Goal: Transaction & Acquisition: Subscribe to service/newsletter

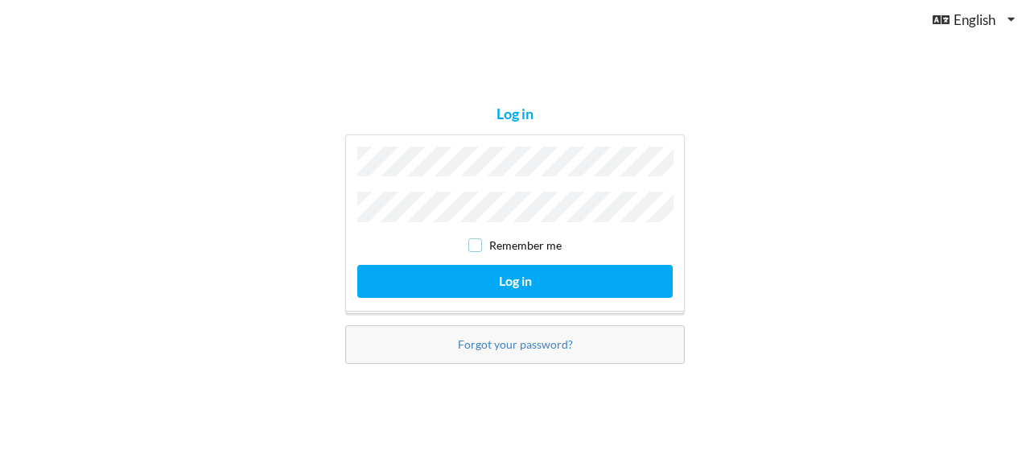
click at [476, 240] on input "checkbox" at bounding box center [475, 245] width 14 height 14
checkbox input "true"
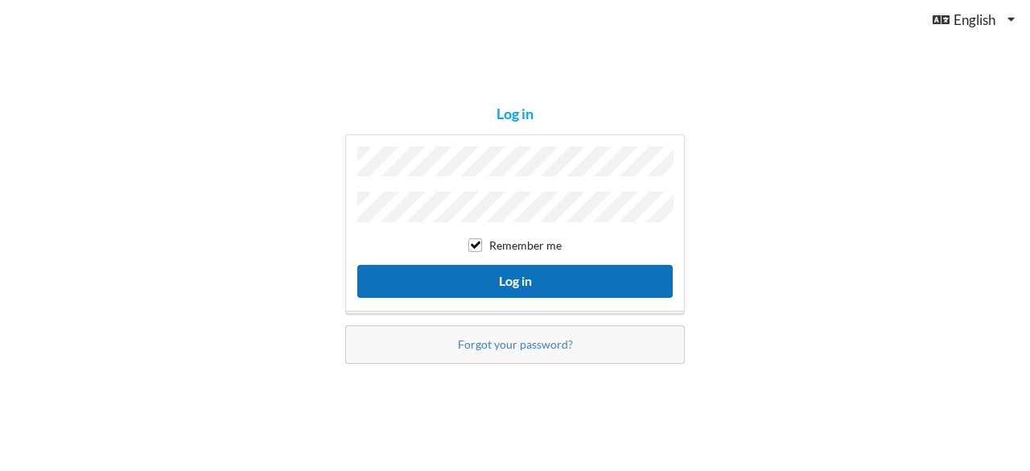
click at [500, 273] on button "Log in" at bounding box center [514, 281] width 315 height 33
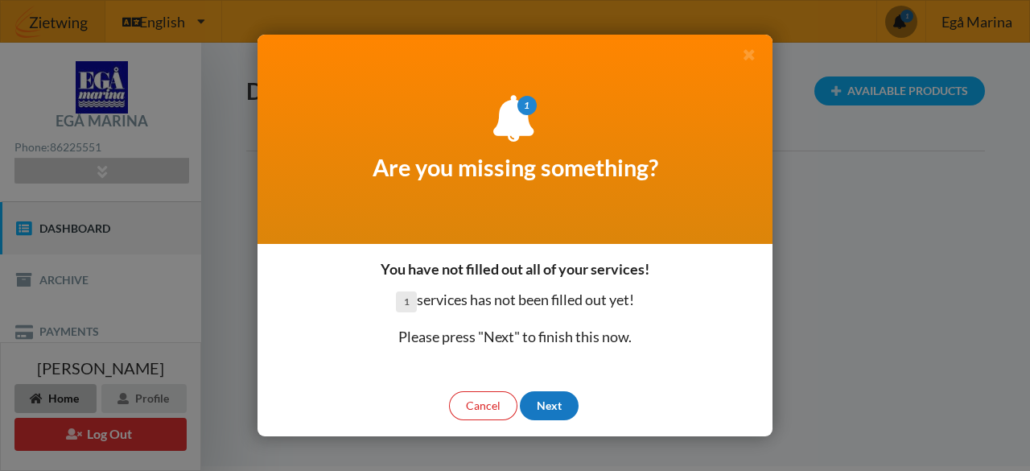
click at [542, 410] on div "Next" at bounding box center [549, 405] width 59 height 29
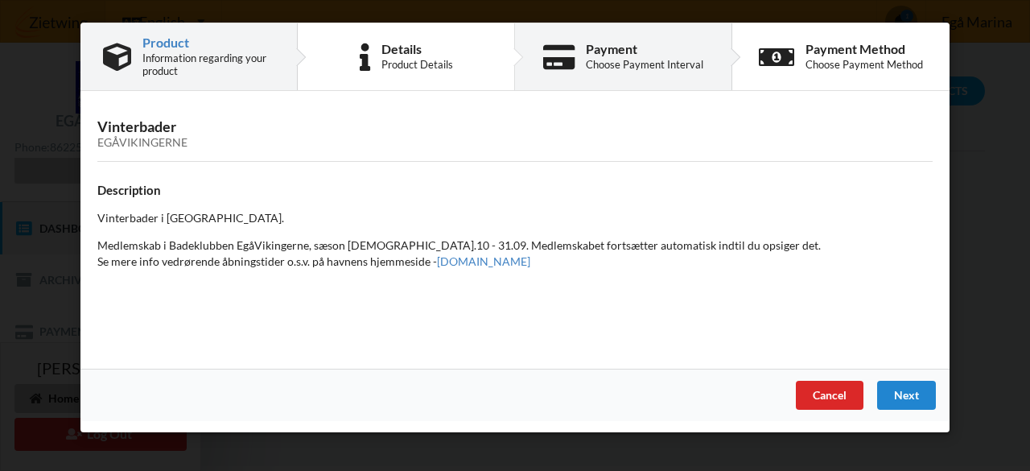
click at [648, 48] on div "Payment" at bounding box center [644, 49] width 117 height 13
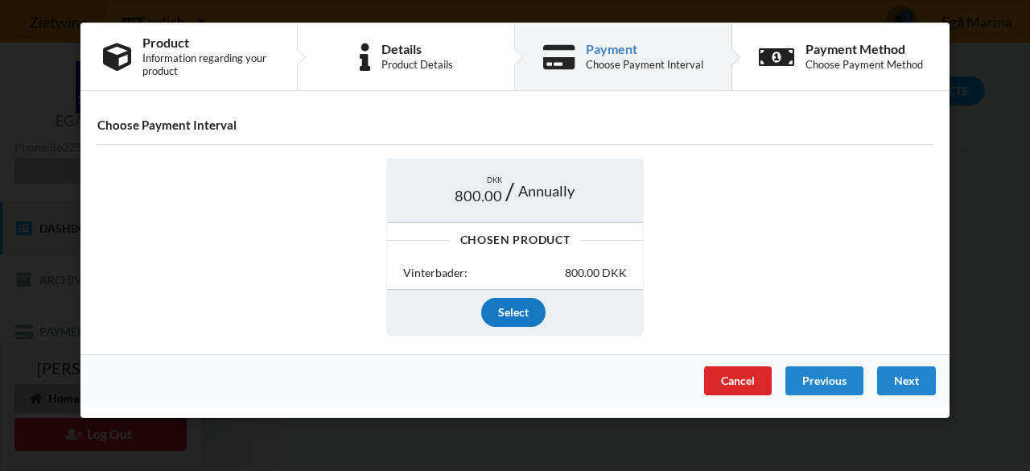
click at [505, 303] on div "Select" at bounding box center [513, 312] width 64 height 29
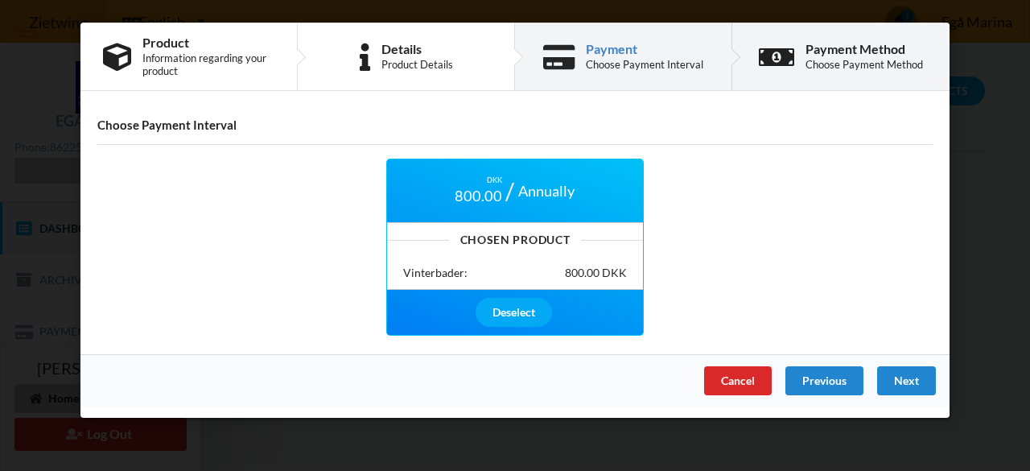
click at [853, 60] on div "Choose Payment Method" at bounding box center [863, 64] width 117 height 13
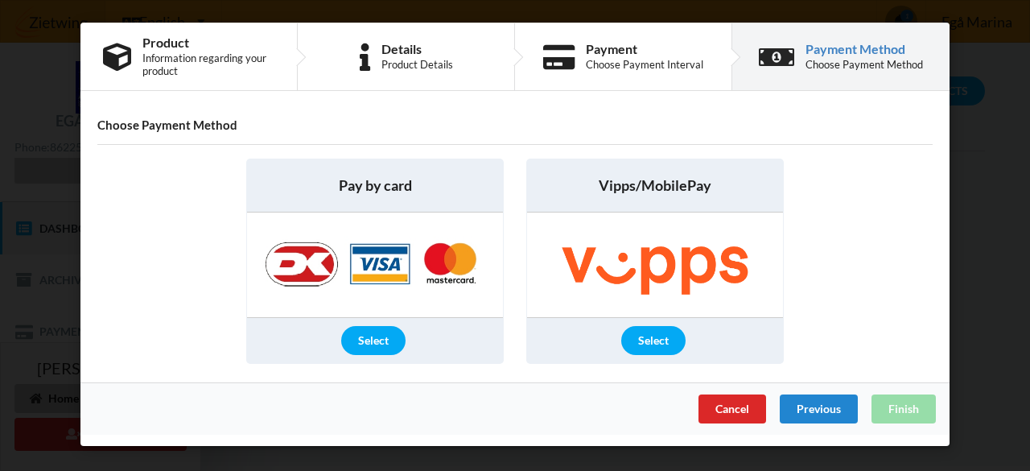
click at [389, 234] on img at bounding box center [375, 264] width 253 height 105
click at [378, 338] on div "Select" at bounding box center [373, 340] width 64 height 29
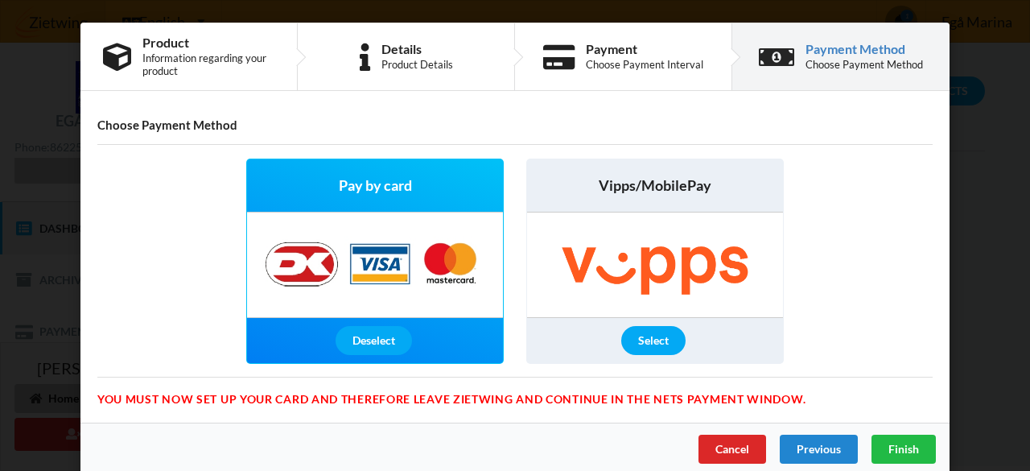
scroll to position [12, 0]
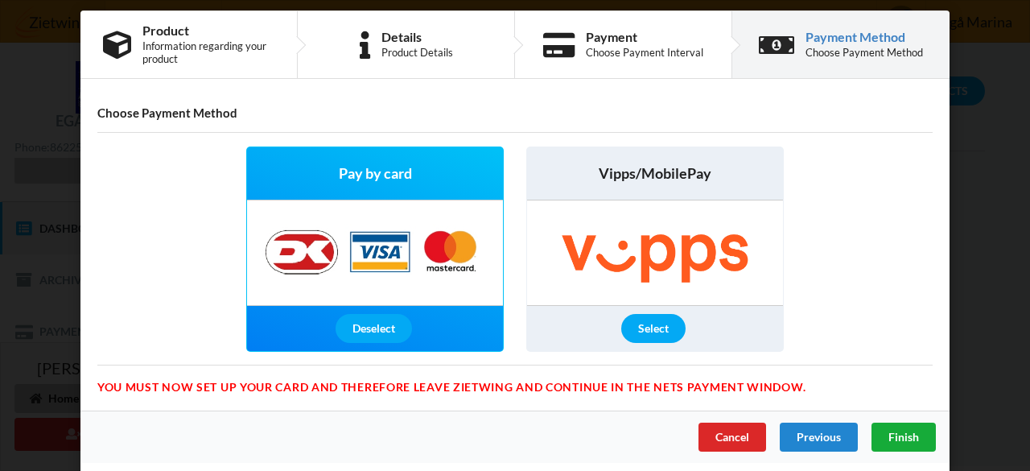
click at [912, 437] on span "Finish" at bounding box center [903, 437] width 31 height 14
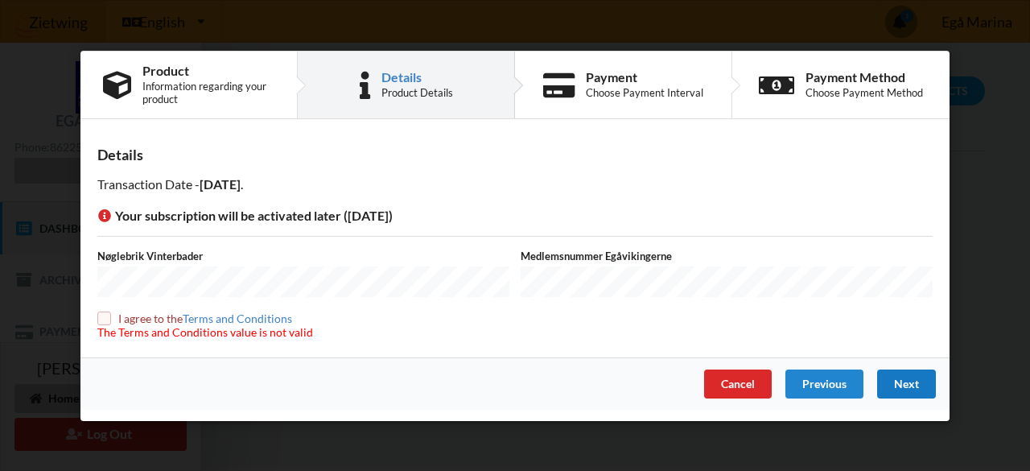
click at [103, 319] on input "checkbox" at bounding box center [104, 318] width 14 height 14
checkbox input "true"
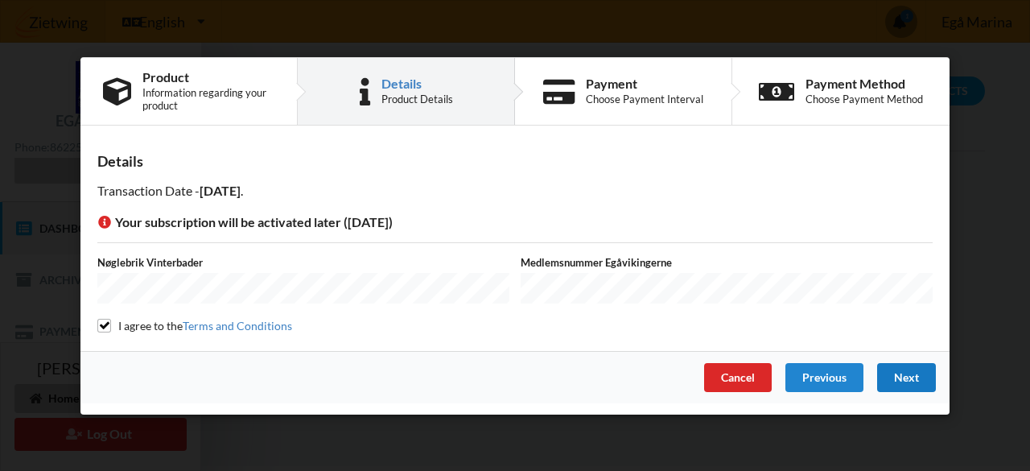
click at [912, 381] on div "Next" at bounding box center [906, 376] width 59 height 29
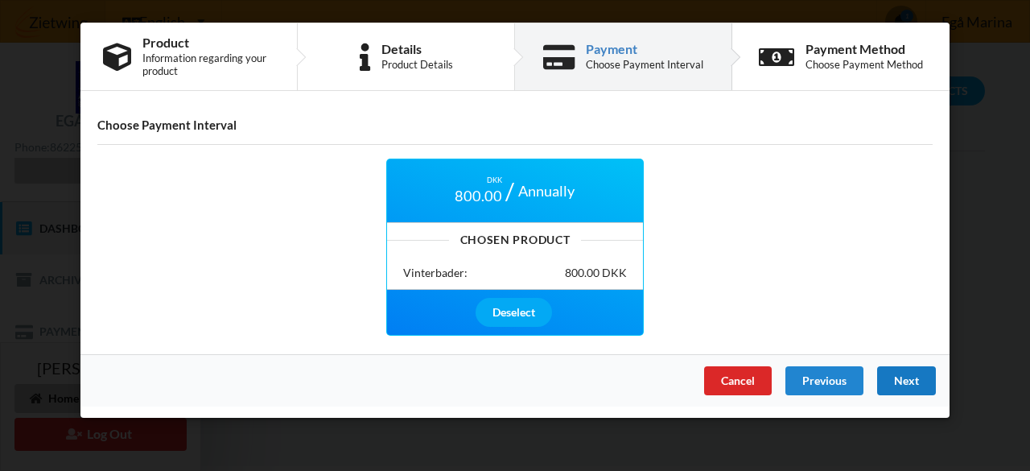
scroll to position [0, 0]
click at [912, 381] on div "Next" at bounding box center [906, 380] width 59 height 29
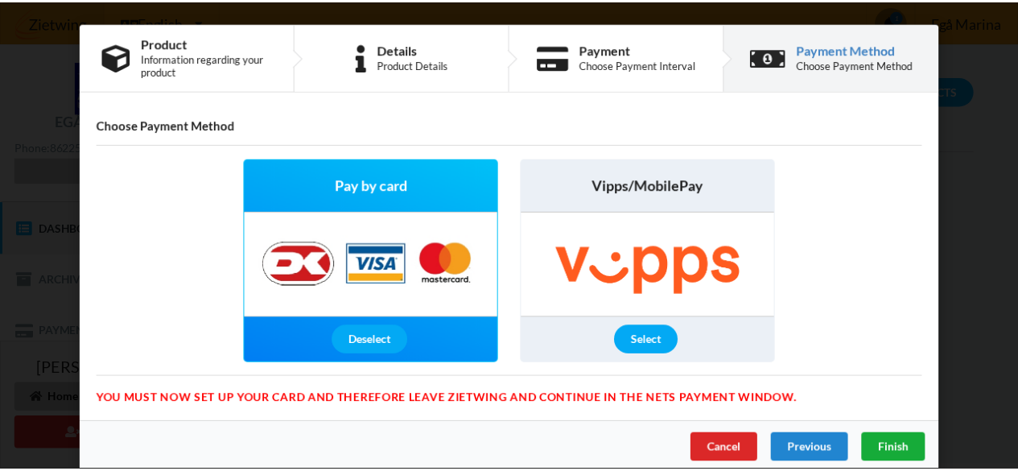
scroll to position [12, 0]
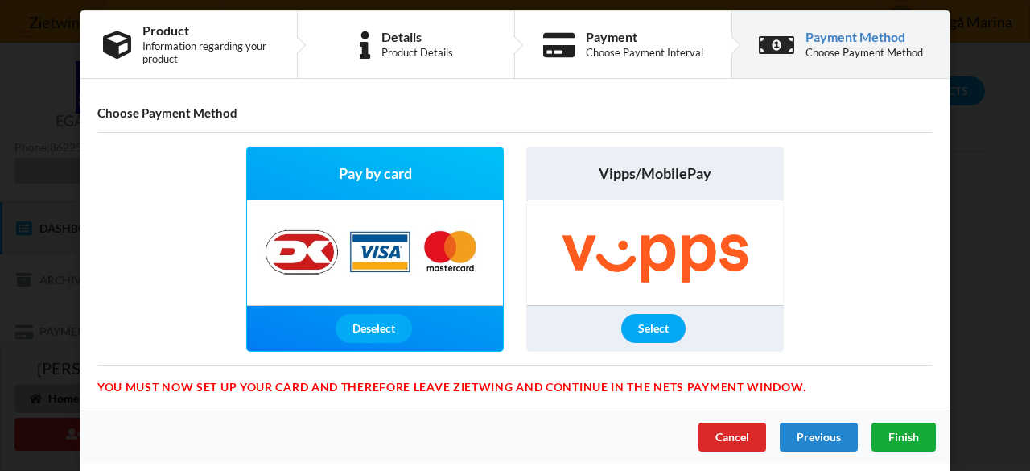
click at [901, 426] on div "Finish" at bounding box center [903, 436] width 64 height 29
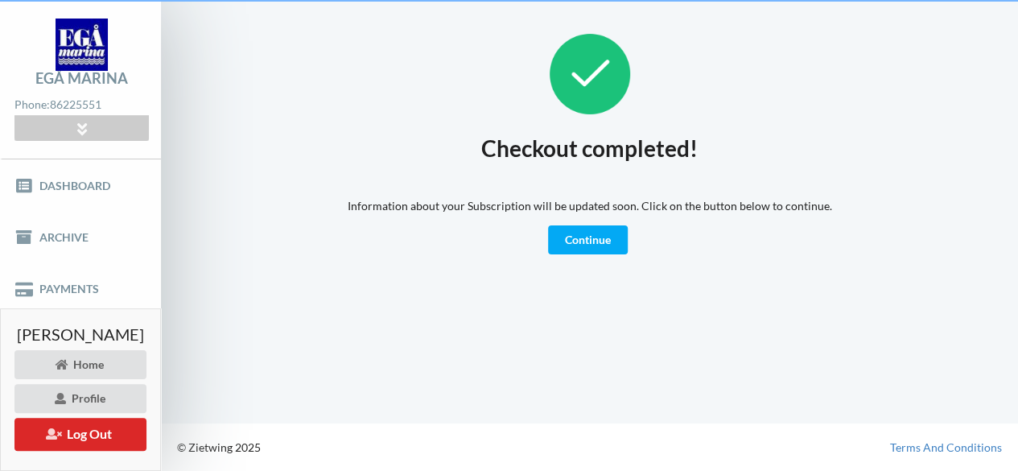
scroll to position [41, 0]
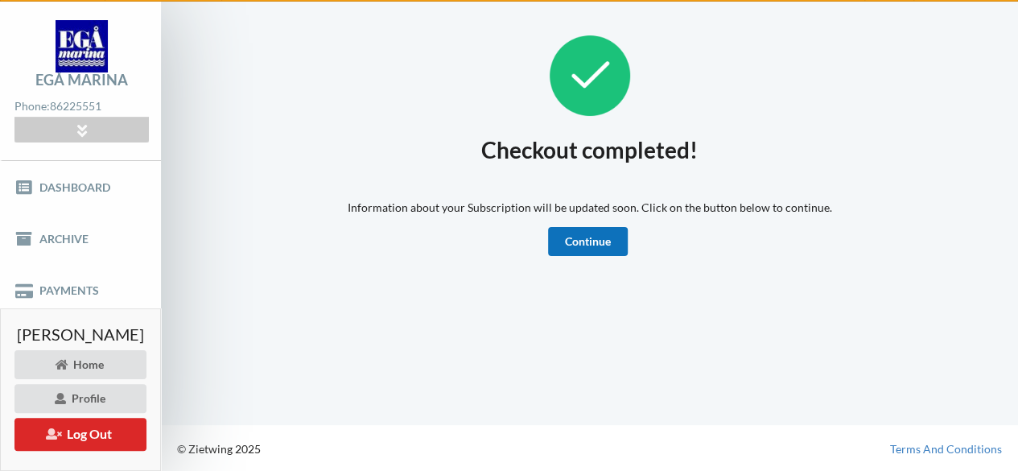
click at [623, 233] on link "Continue" at bounding box center [588, 241] width 80 height 29
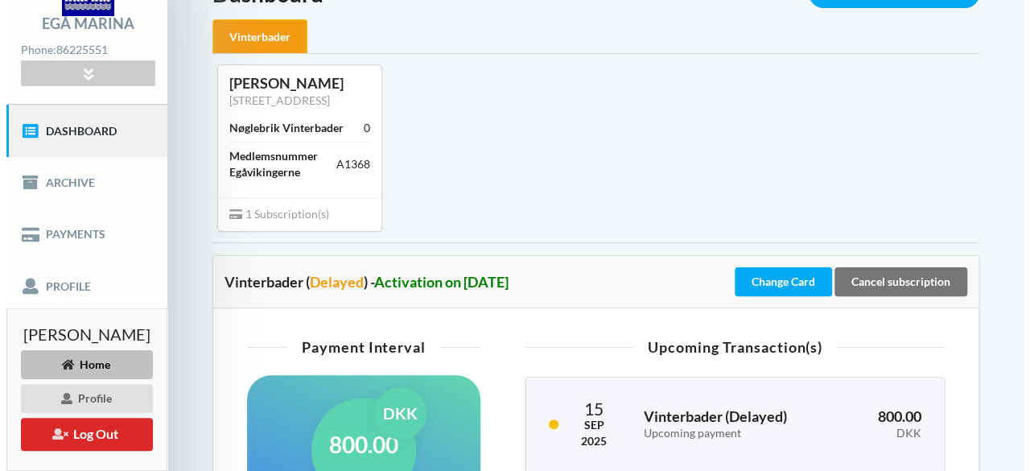
scroll to position [105, 0]
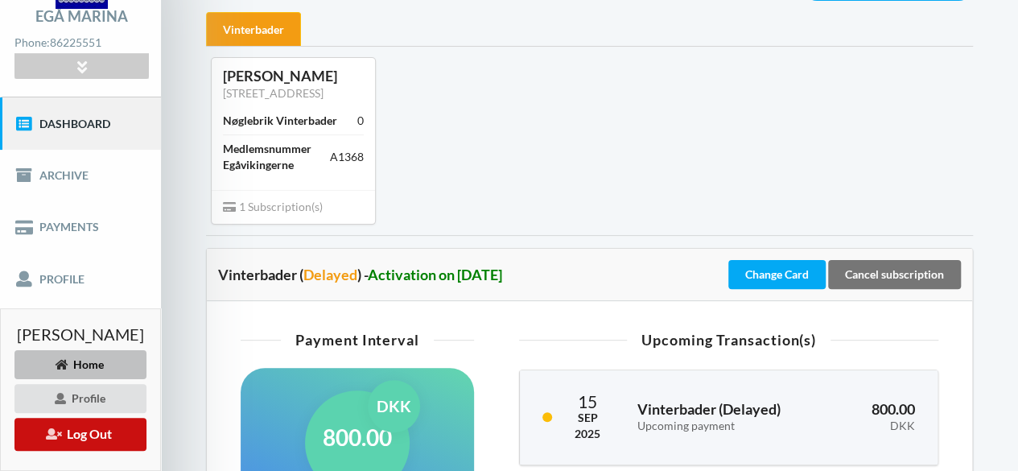
click at [110, 437] on button "Log Out" at bounding box center [80, 434] width 132 height 33
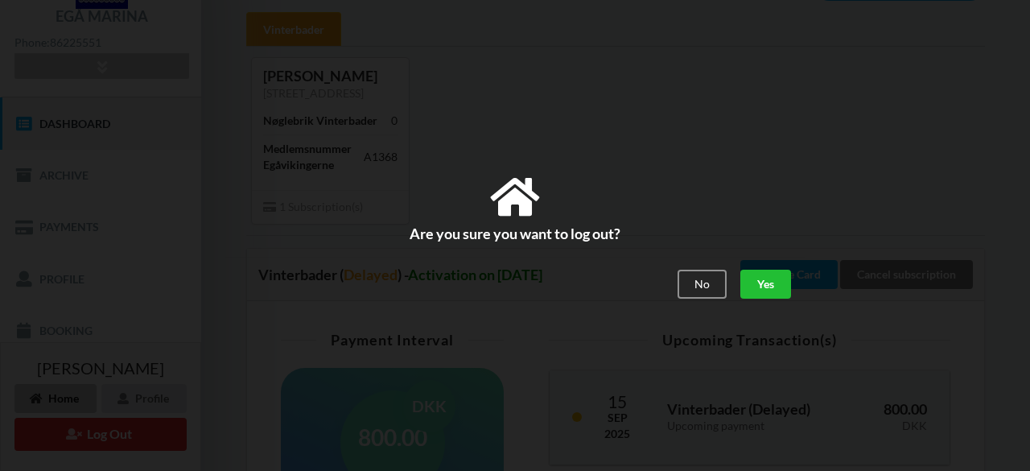
click at [772, 287] on div "Yes" at bounding box center [765, 284] width 51 height 29
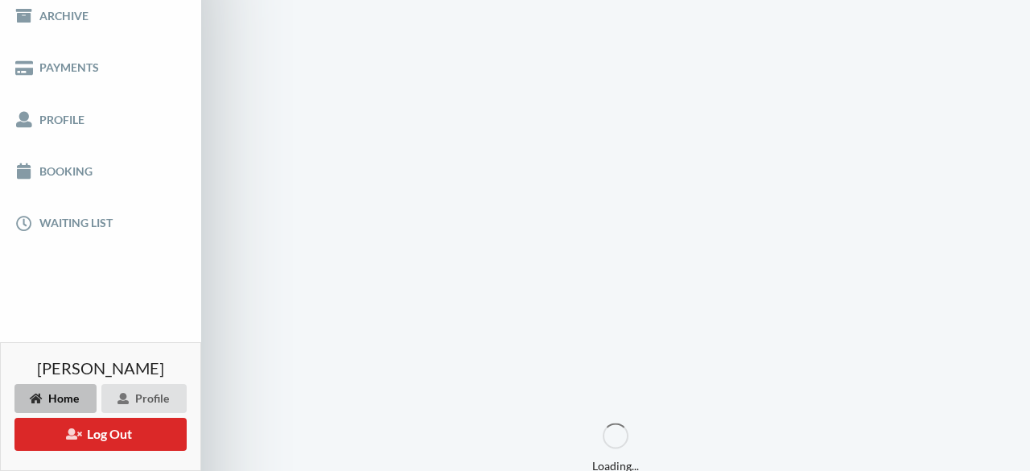
scroll to position [0, 0]
